Goal: Transaction & Acquisition: Book appointment/travel/reservation

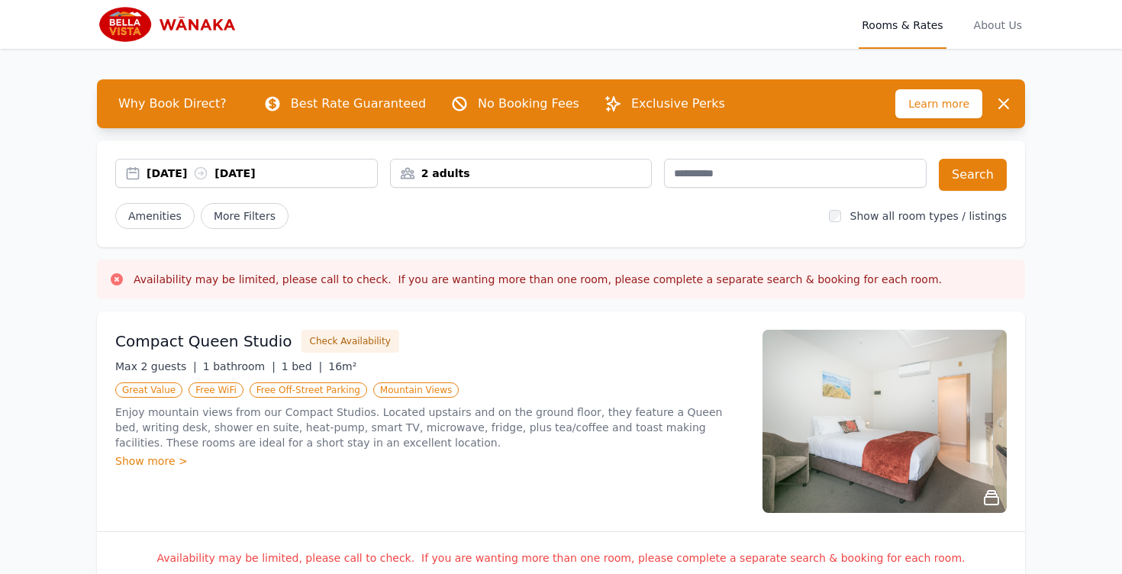
click at [185, 174] on div "[DATE] [DATE]" at bounding box center [262, 173] width 230 height 15
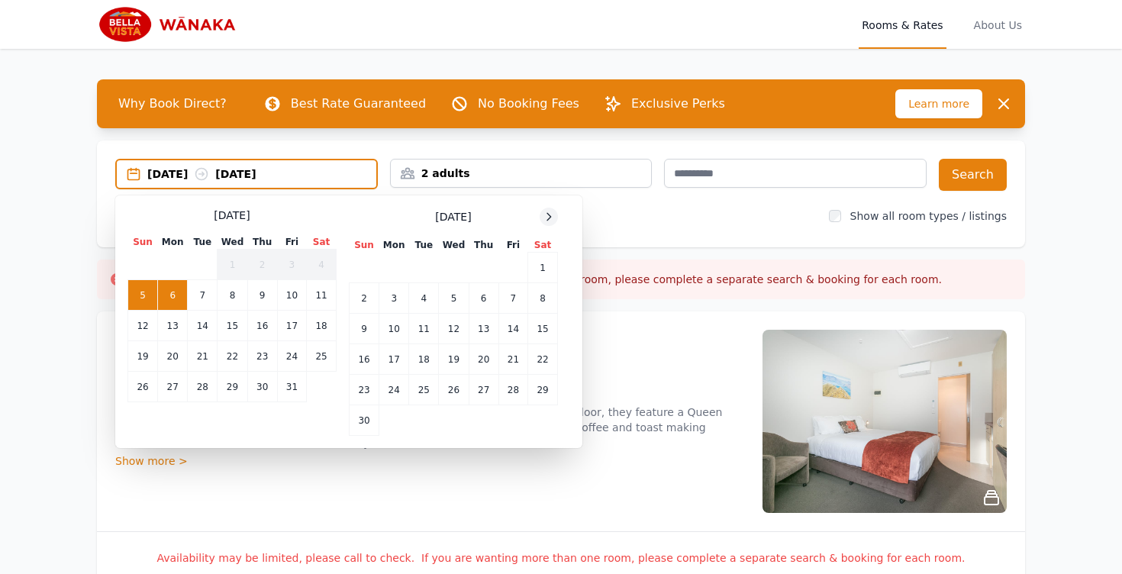
click at [545, 217] on icon at bounding box center [549, 217] width 12 height 12
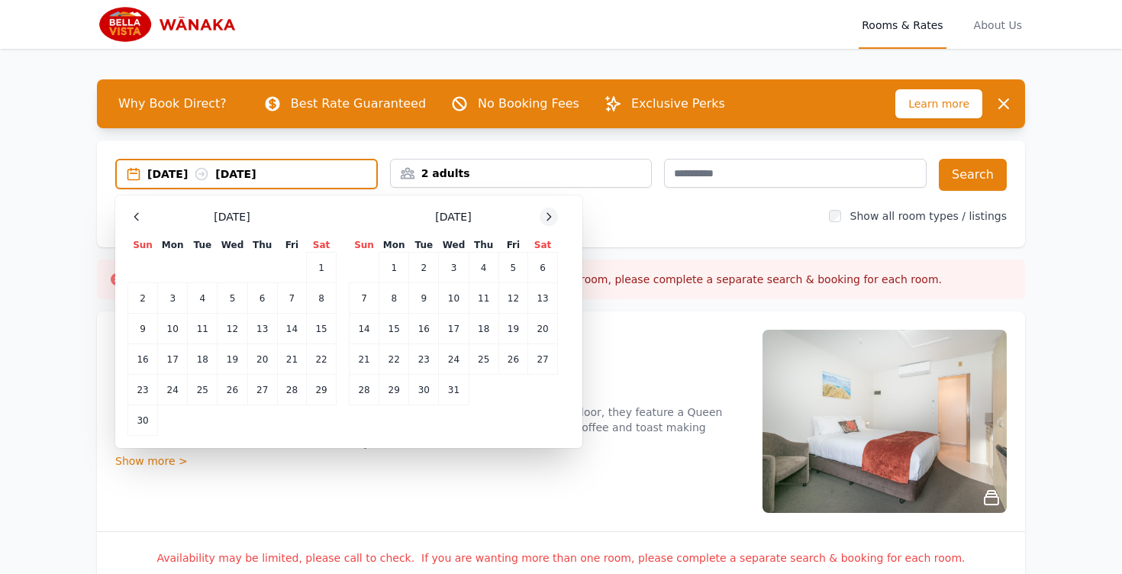
click at [545, 217] on icon at bounding box center [549, 217] width 12 height 12
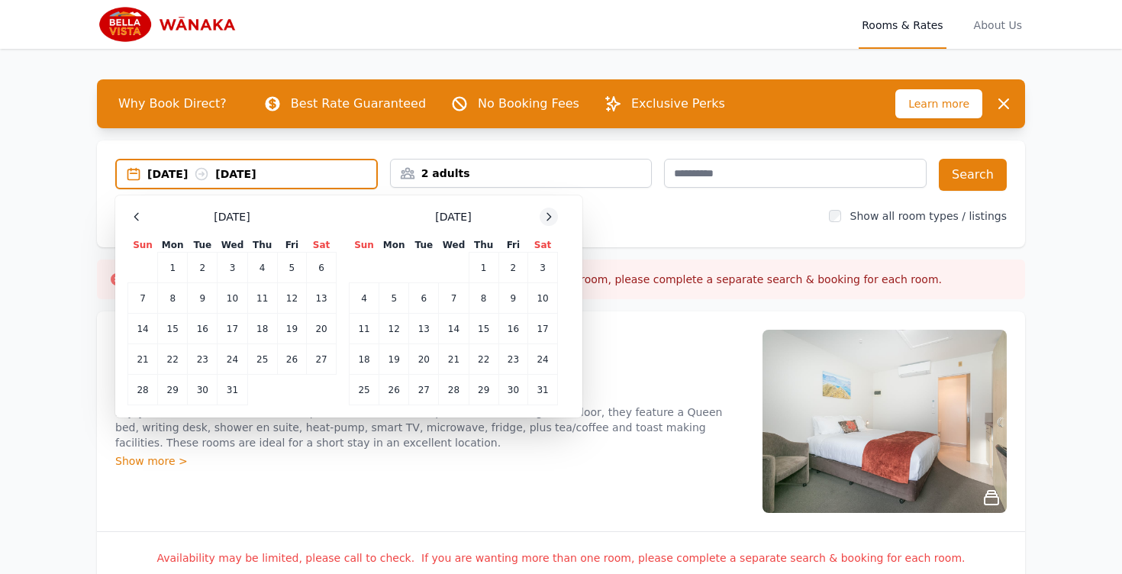
click at [545, 217] on icon at bounding box center [549, 217] width 12 height 12
click at [430, 299] on td "10" at bounding box center [424, 298] width 30 height 31
click at [479, 300] on td "12" at bounding box center [484, 298] width 30 height 31
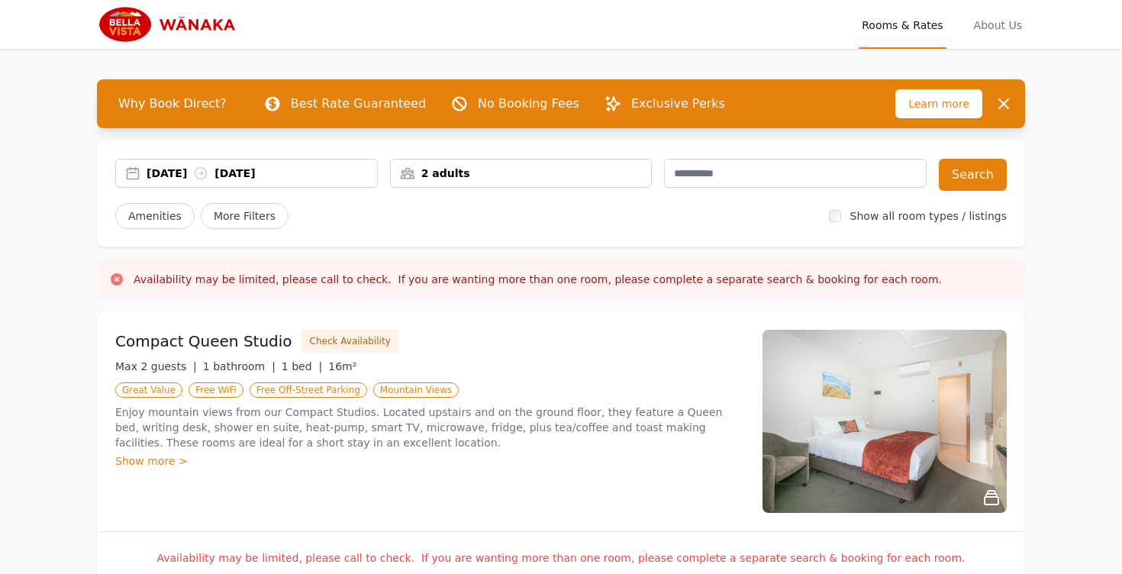
click at [499, 179] on div "2 adults" at bounding box center [521, 173] width 261 height 15
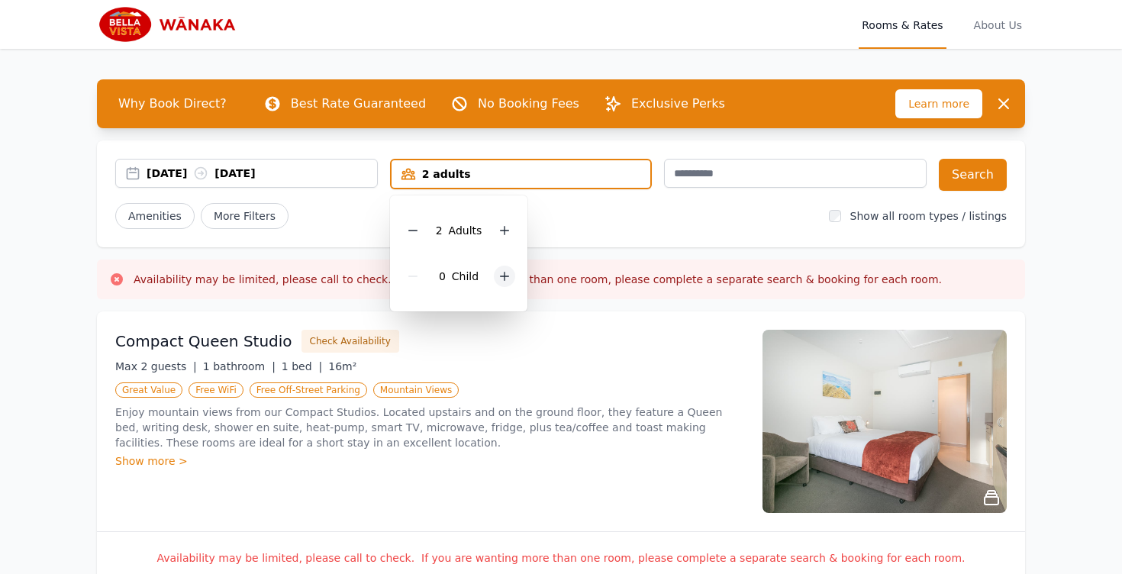
click at [506, 276] on icon at bounding box center [505, 276] width 8 height 8
click at [652, 208] on div "Amenities More Filters" at bounding box center [465, 216] width 701 height 26
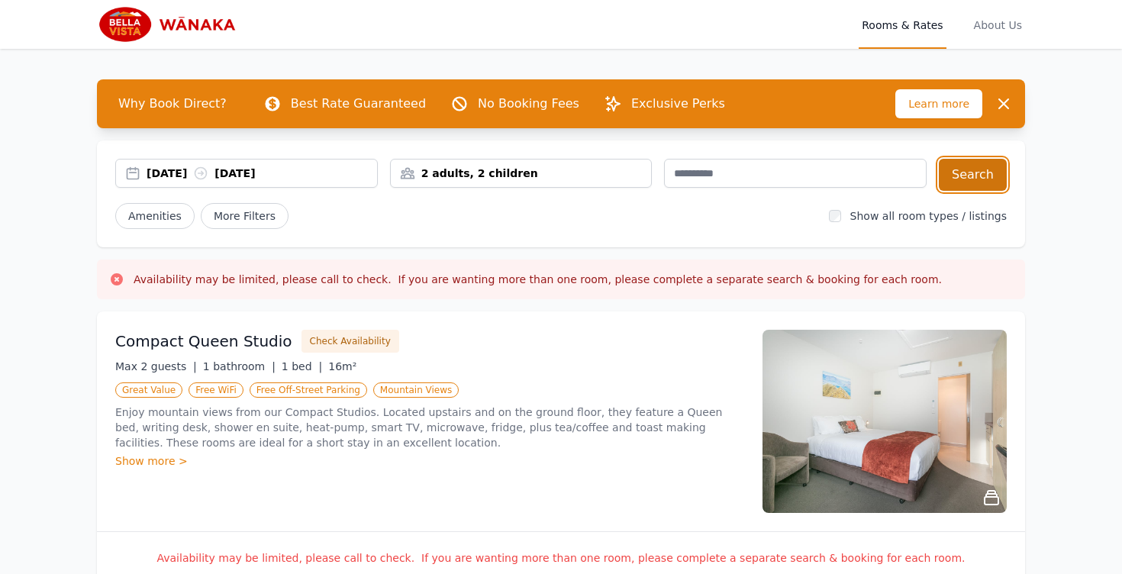
click at [966, 169] on button "Search" at bounding box center [973, 175] width 68 height 32
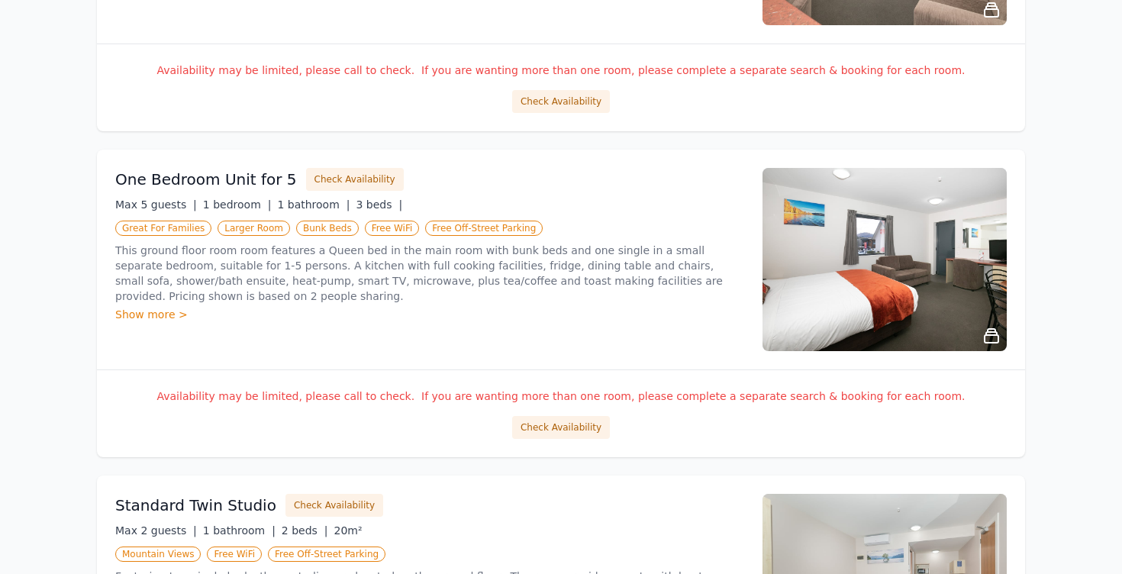
scroll to position [823, 0]
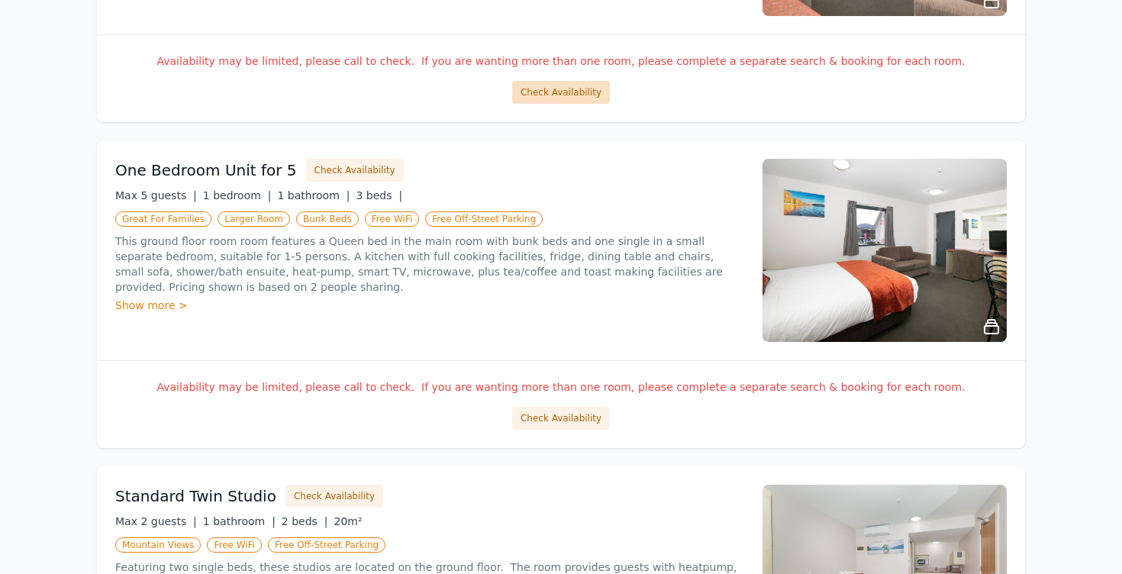
click at [555, 91] on button "Check Availability" at bounding box center [561, 92] width 98 height 23
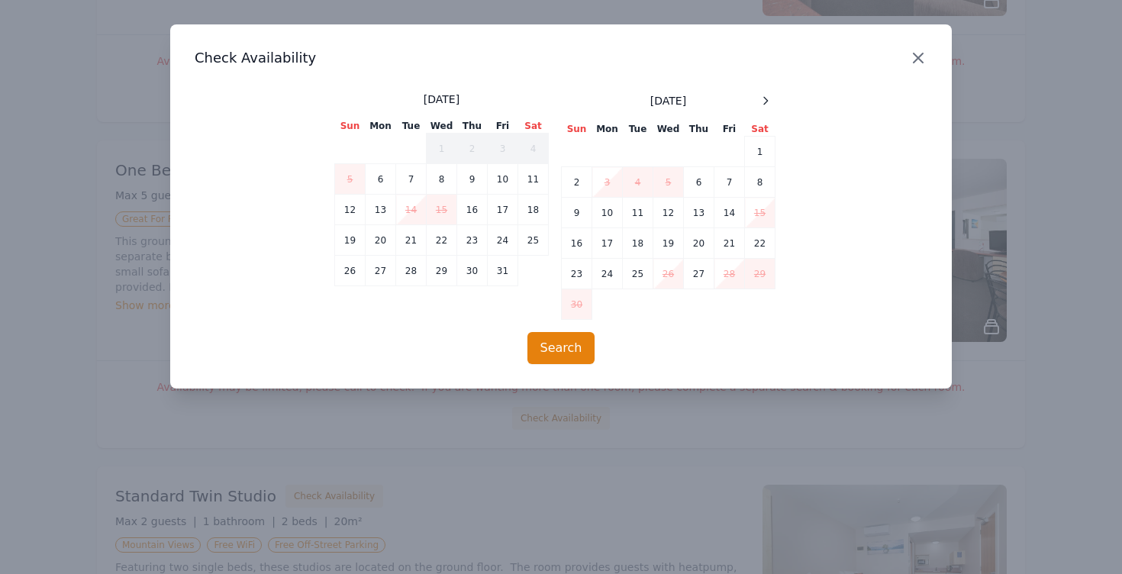
click at [920, 60] on icon "button" at bounding box center [918, 57] width 9 height 9
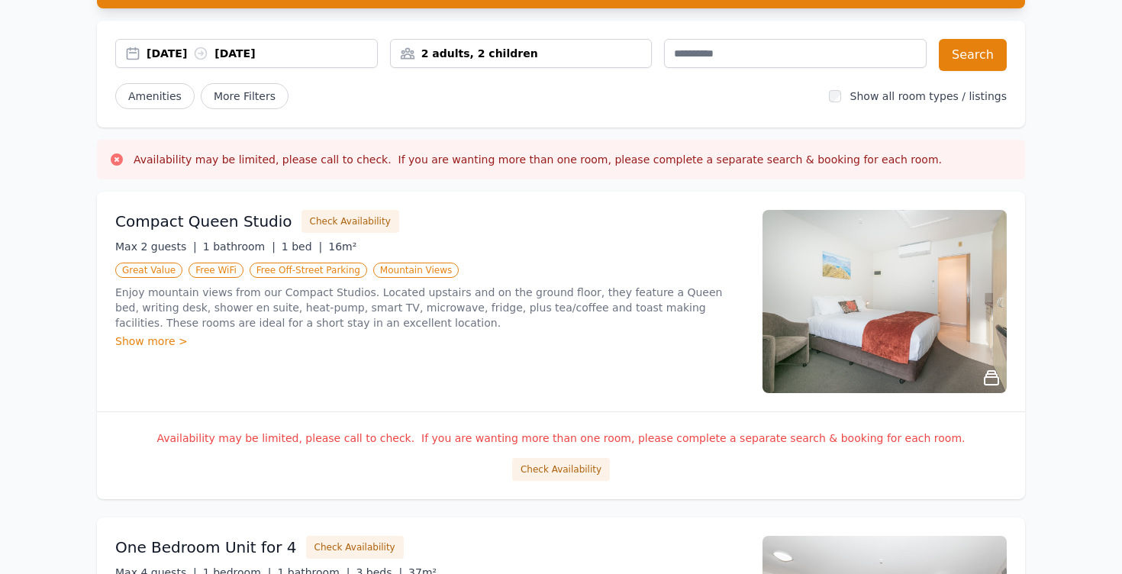
scroll to position [0, 0]
